Goal: Information Seeking & Learning: Find specific fact

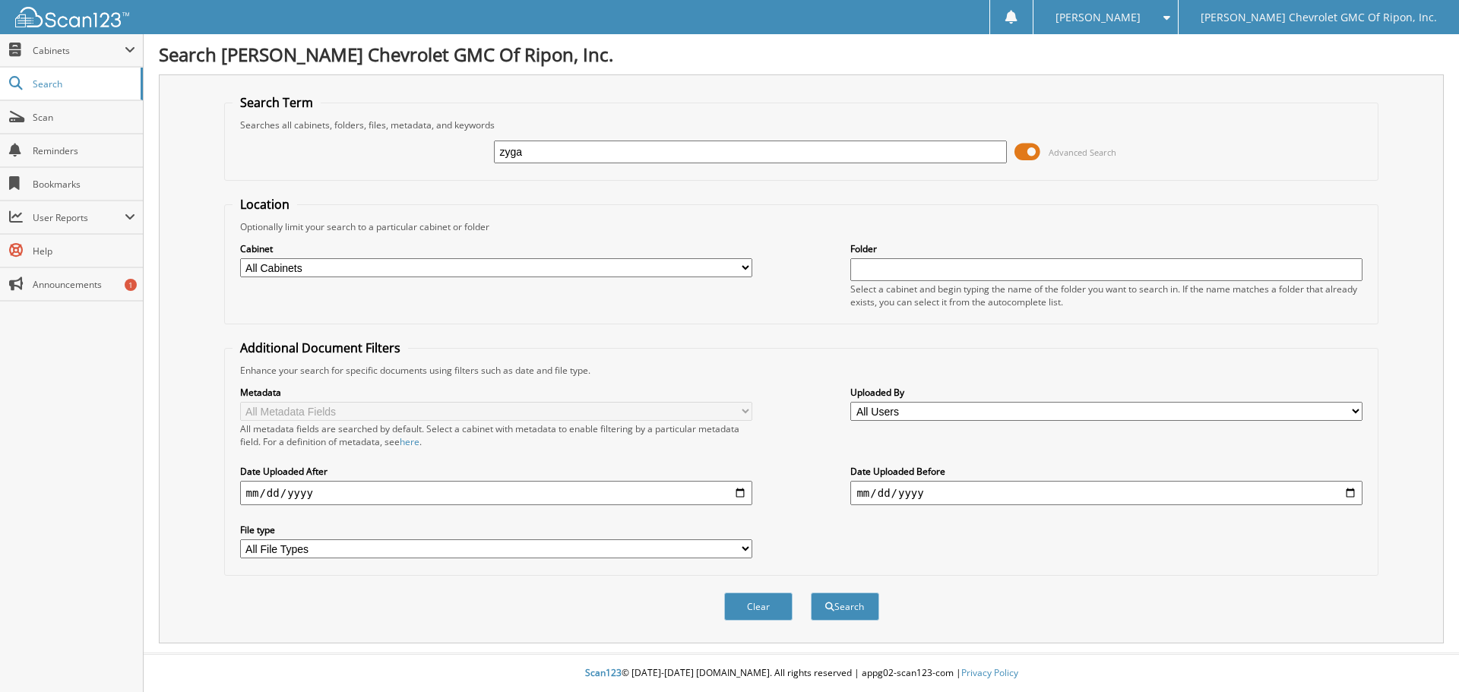
type input "zyga"
click at [811, 593] on button "Search" at bounding box center [845, 607] width 68 height 28
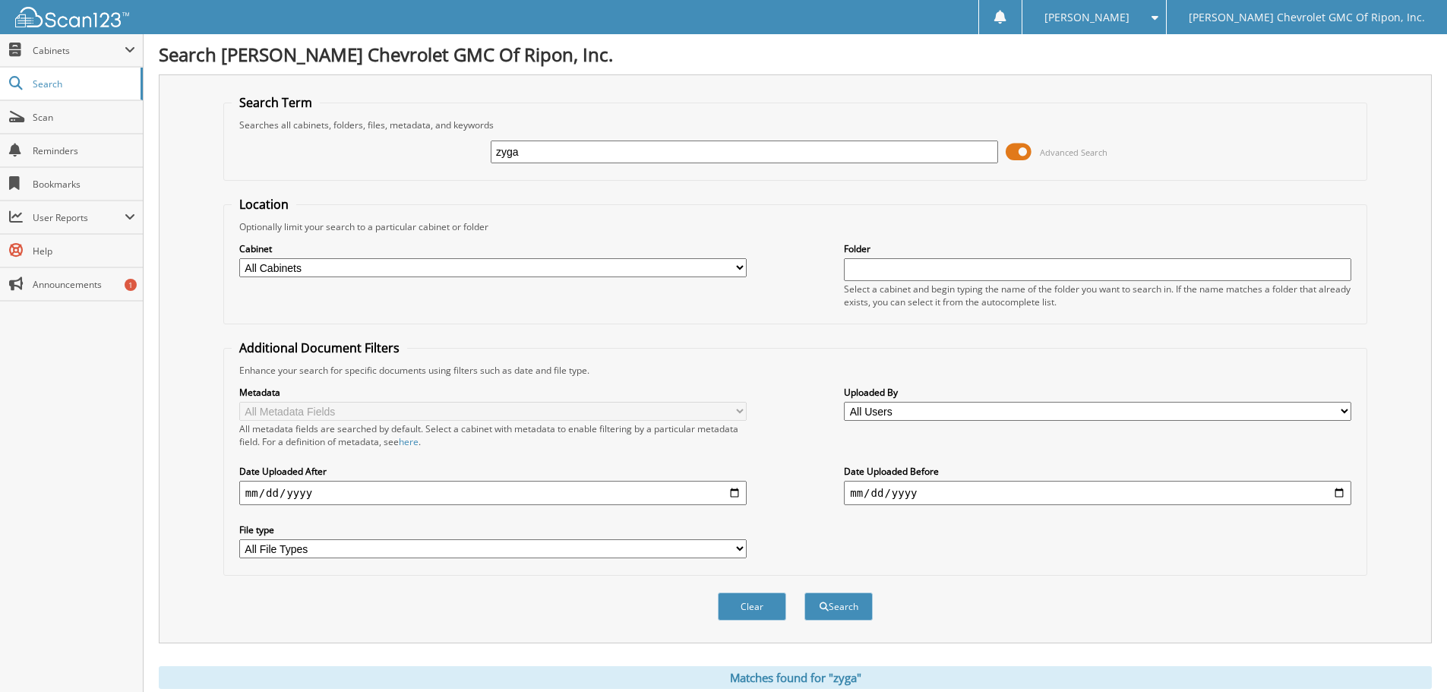
drag, startPoint x: 545, startPoint y: 154, endPoint x: 474, endPoint y: 155, distance: 70.7
click at [474, 155] on div "zyga Advanced Search" at bounding box center [795, 151] width 1127 height 41
click at [553, 153] on input "zyga" at bounding box center [744, 152] width 507 height 23
drag, startPoint x: 438, startPoint y: 158, endPoint x: 394, endPoint y: 158, distance: 44.1
click at [394, 158] on div "zyga Advanced Search" at bounding box center [795, 151] width 1127 height 41
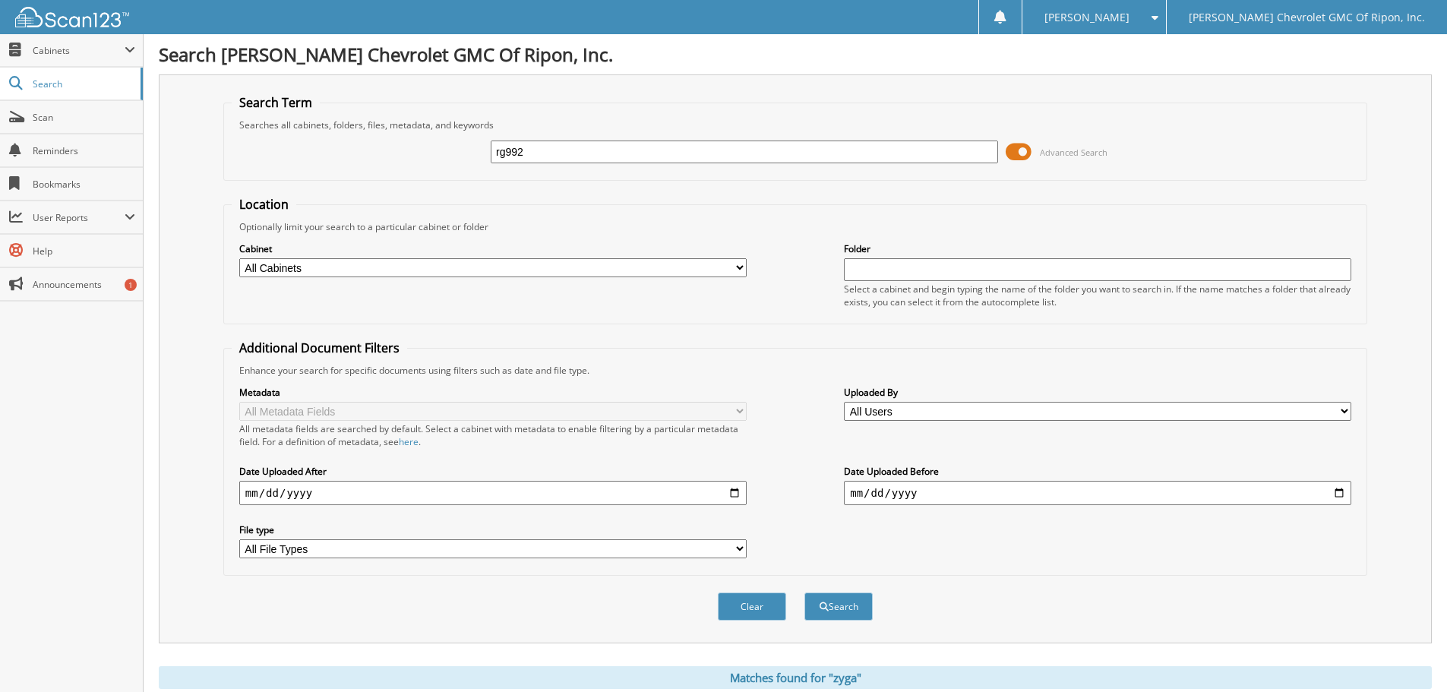
type input "rg992"
click at [805, 593] on button "Search" at bounding box center [839, 607] width 68 height 28
click at [45, 84] on span "Search" at bounding box center [83, 83] width 100 height 13
click at [751, 612] on button "Clear" at bounding box center [752, 607] width 68 height 28
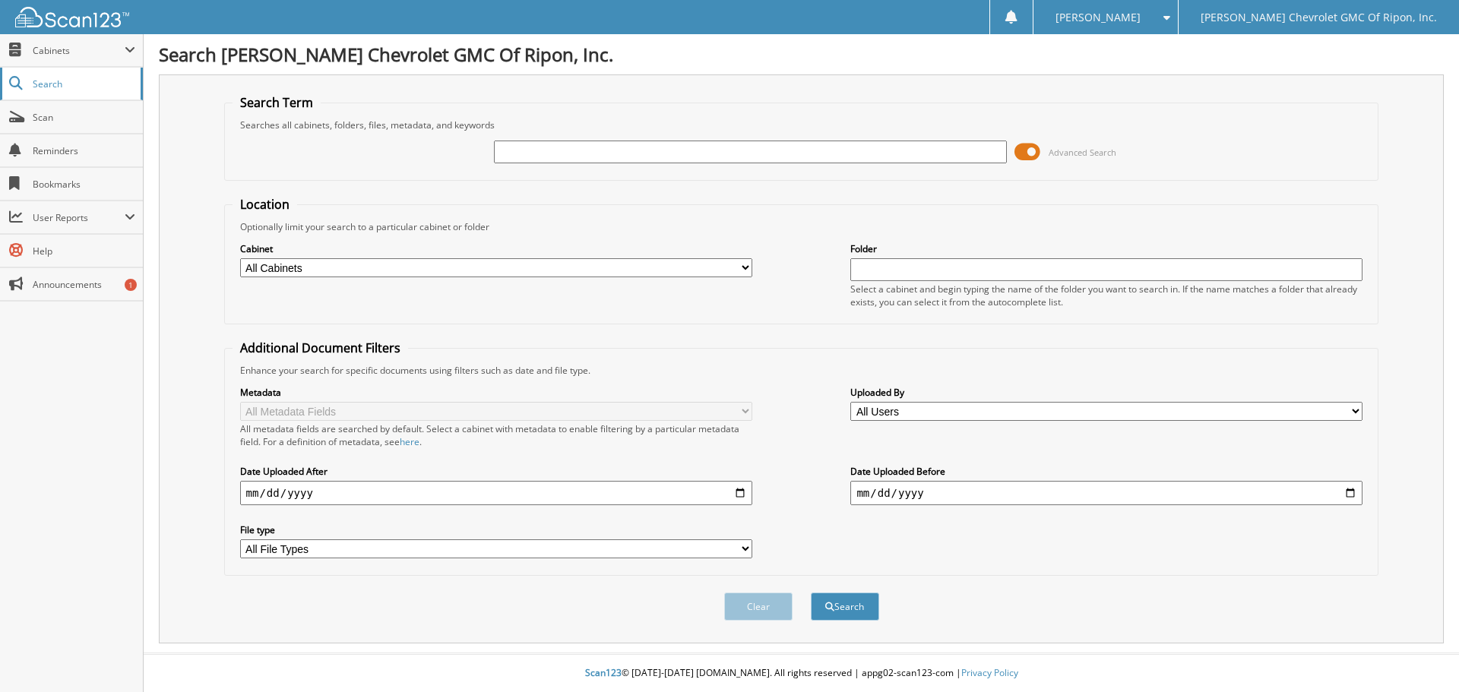
click at [74, 81] on span "Search" at bounding box center [83, 83] width 100 height 13
